Goal: Check status: Check status

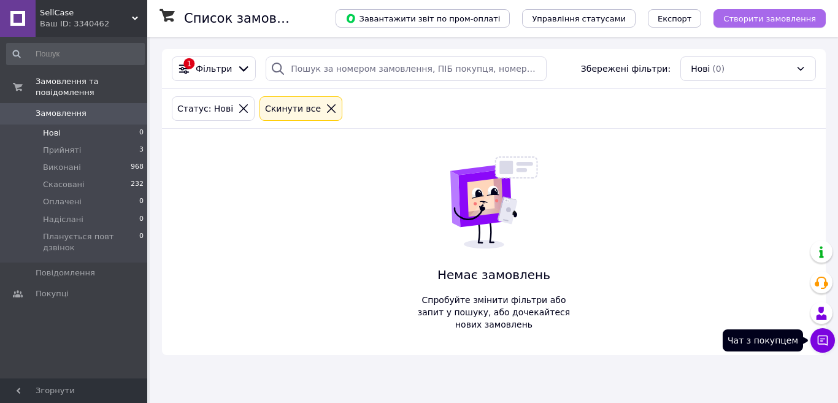
click at [824, 341] on icon at bounding box center [822, 340] width 12 height 12
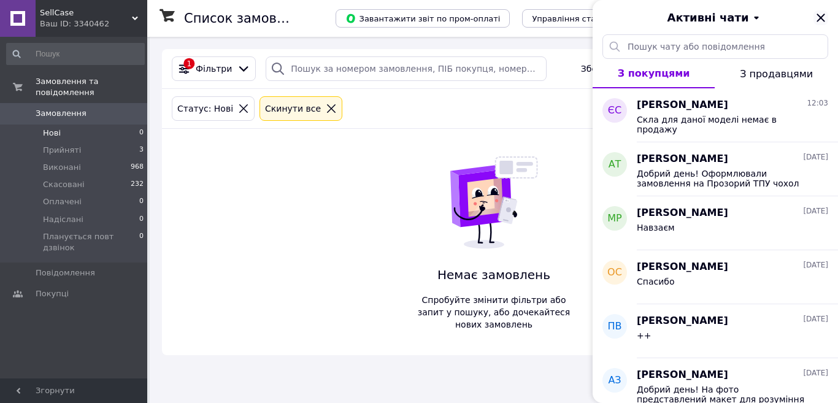
click at [822, 19] on icon "Закрити" at bounding box center [820, 17] width 8 height 8
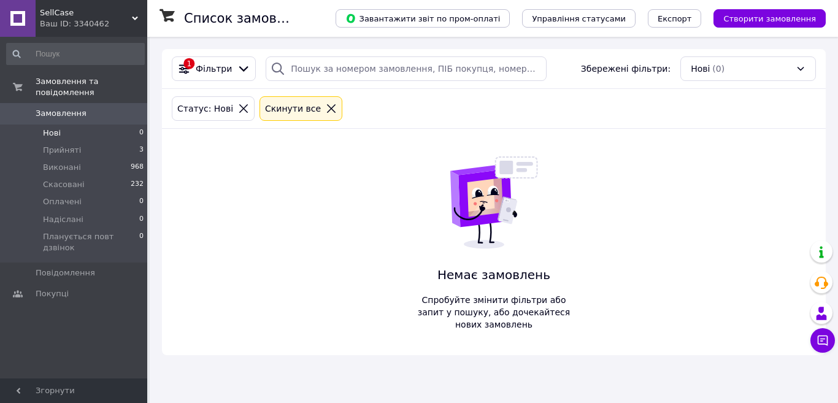
click at [820, 340] on icon at bounding box center [822, 340] width 12 height 12
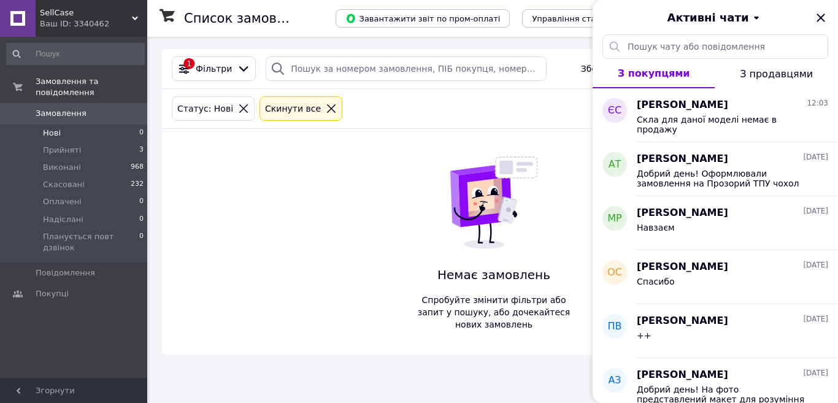
click at [820, 23] on icon "Закрити" at bounding box center [820, 17] width 15 height 15
